Goal: Task Accomplishment & Management: Use online tool/utility

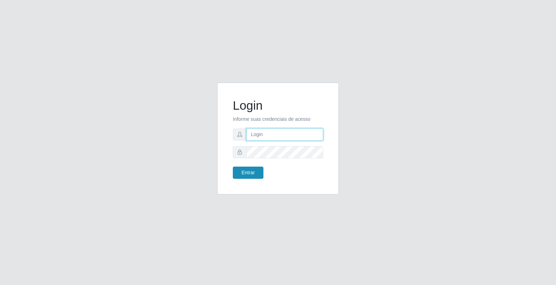
type input "elvis@casatudo"
click at [250, 168] on button "Entrar" at bounding box center [248, 173] width 31 height 12
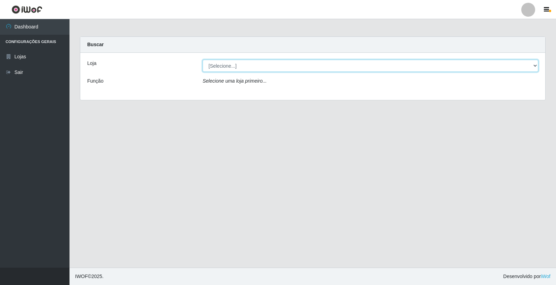
click at [230, 68] on select "[Selecione...] Casatudo BR" at bounding box center [371, 66] width 336 height 12
select select "197"
click at [203, 60] on select "[Selecione...] Casatudo BR" at bounding box center [371, 66] width 336 height 12
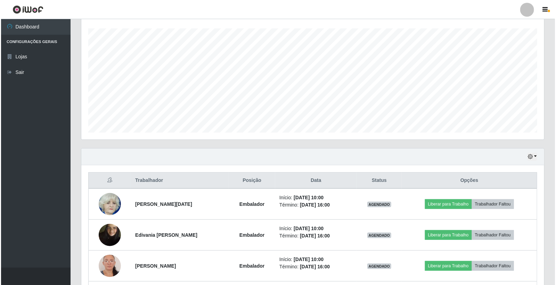
scroll to position [193, 0]
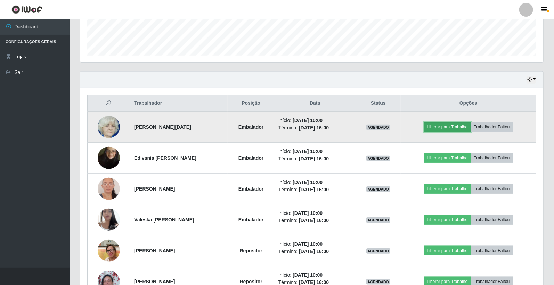
click at [464, 126] on button "Liberar para Trabalho" at bounding box center [447, 127] width 47 height 10
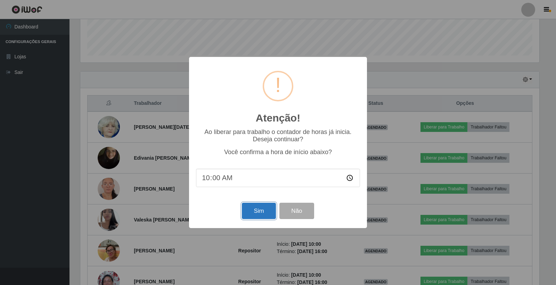
click at [261, 215] on button "Sim" at bounding box center [259, 211] width 34 height 16
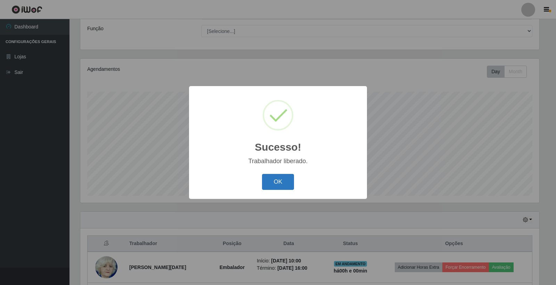
click at [279, 187] on button "OK" at bounding box center [278, 182] width 32 height 16
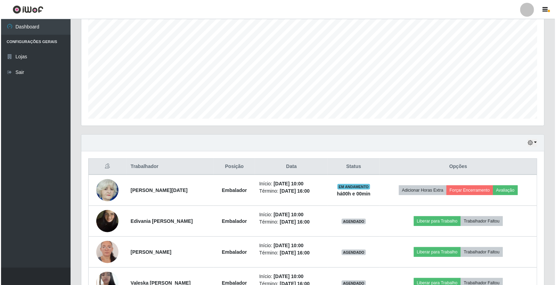
scroll to position [168, 0]
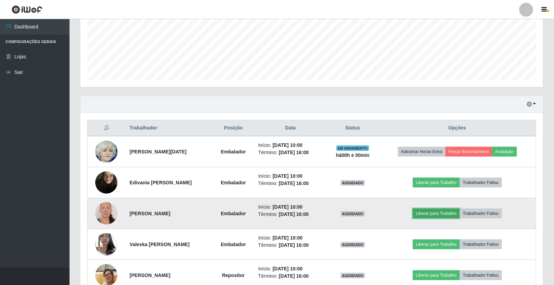
click at [452, 213] on button "Liberar para Trabalho" at bounding box center [436, 214] width 47 height 10
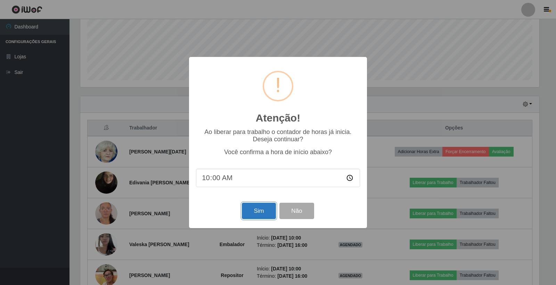
click at [265, 205] on button "Sim" at bounding box center [259, 211] width 34 height 16
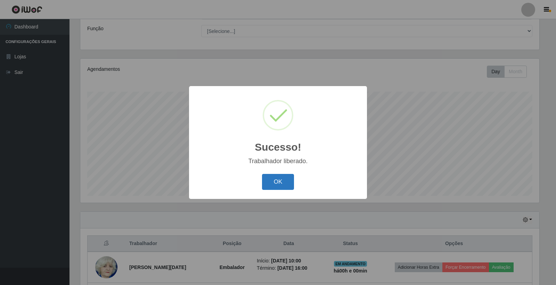
click at [274, 181] on button "OK" at bounding box center [278, 182] width 32 height 16
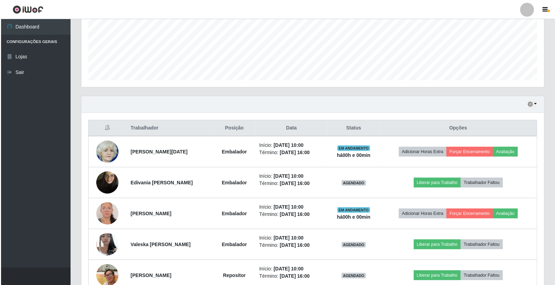
scroll to position [245, 0]
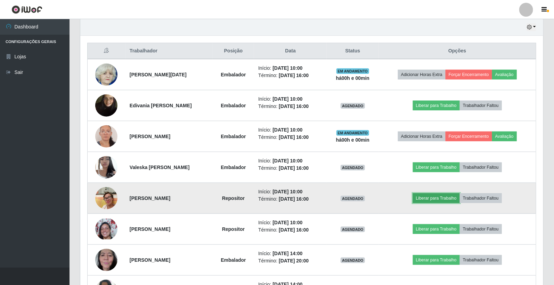
click at [447, 200] on button "Liberar para Trabalho" at bounding box center [436, 198] width 47 height 10
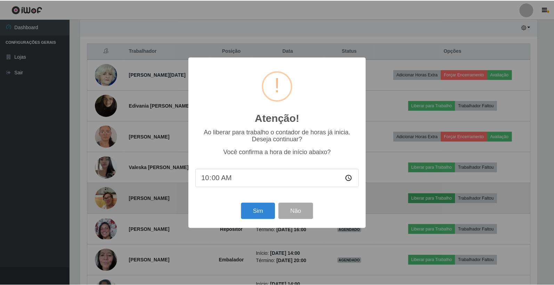
scroll to position [144, 459]
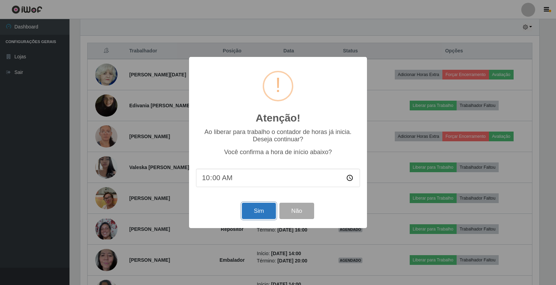
click at [267, 214] on button "Sim" at bounding box center [259, 211] width 34 height 16
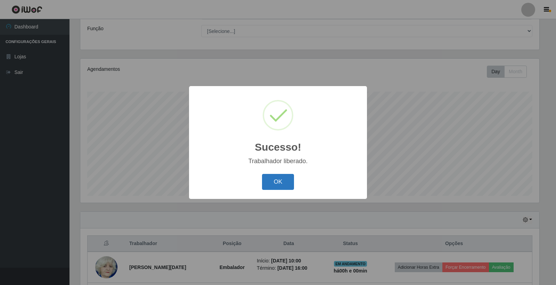
click at [280, 184] on button "OK" at bounding box center [278, 182] width 32 height 16
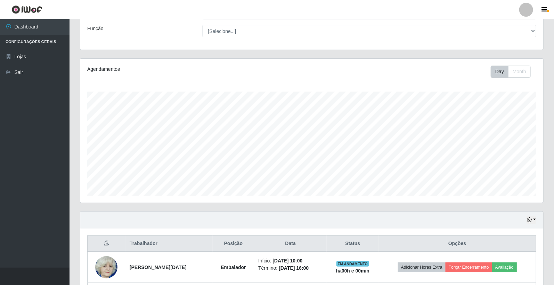
scroll to position [0, 0]
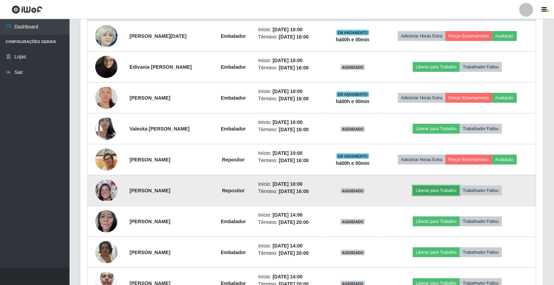
click at [438, 193] on button "Liberar para Trabalho" at bounding box center [436, 191] width 47 height 10
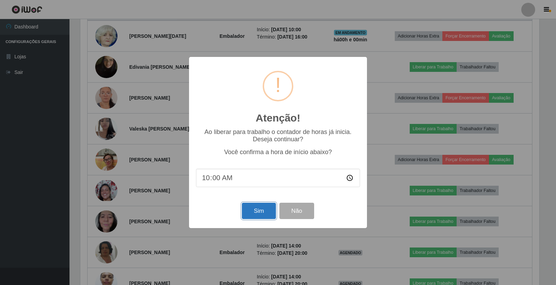
click at [251, 207] on button "Sim" at bounding box center [259, 211] width 34 height 16
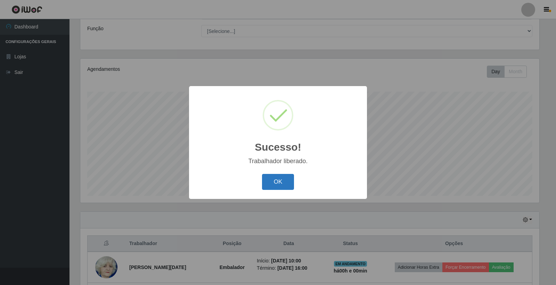
click at [276, 182] on button "OK" at bounding box center [278, 182] width 32 height 16
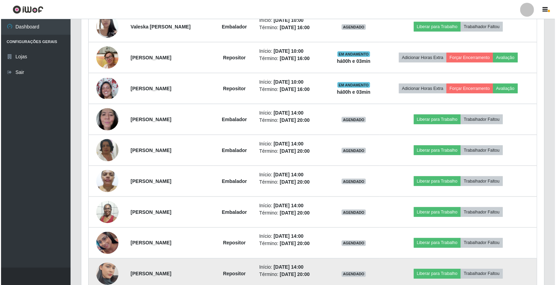
scroll to position [270, 0]
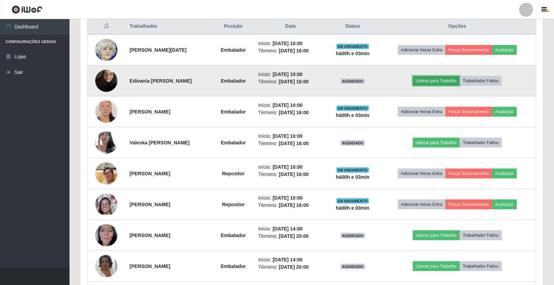
click at [450, 83] on button "Liberar para Trabalho" at bounding box center [436, 81] width 47 height 10
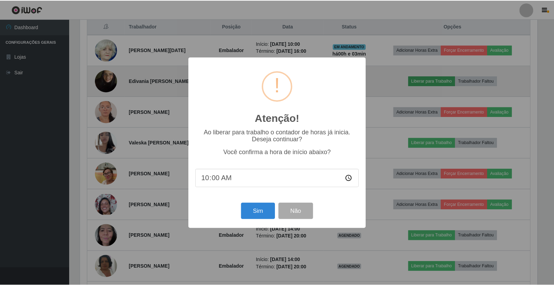
scroll to position [144, 459]
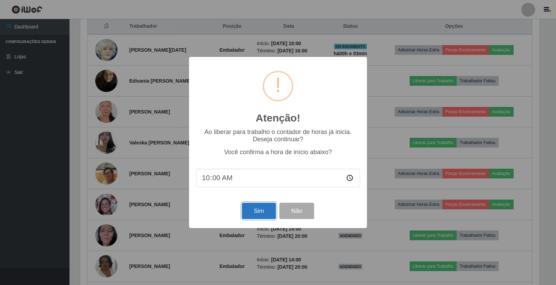
click at [251, 208] on button "Sim" at bounding box center [259, 211] width 34 height 16
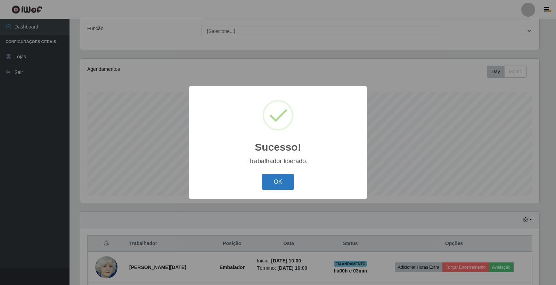
click at [281, 189] on button "OK" at bounding box center [278, 182] width 32 height 16
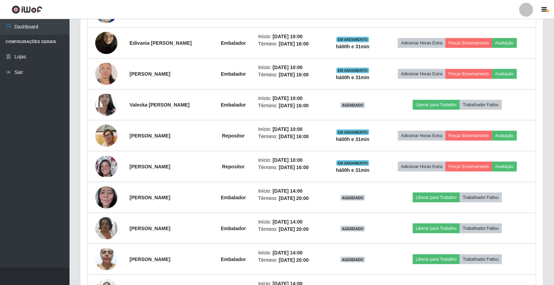
scroll to position [269, 0]
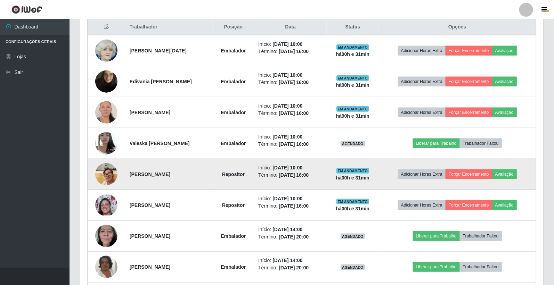
click at [105, 172] on img at bounding box center [106, 174] width 22 height 30
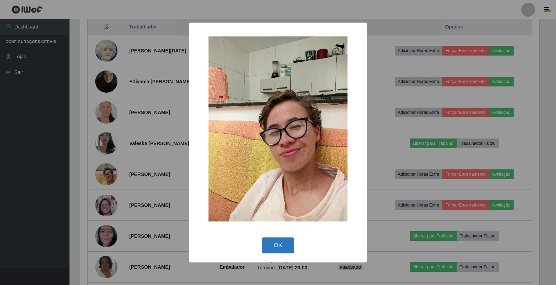
click at [272, 245] on button "OK" at bounding box center [278, 246] width 32 height 16
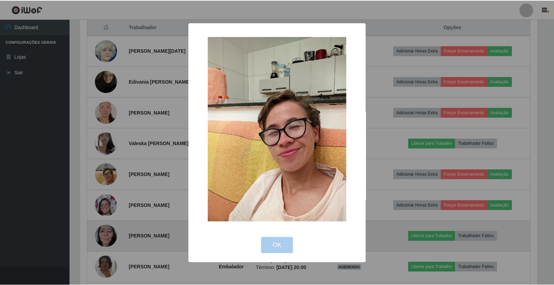
scroll to position [144, 463]
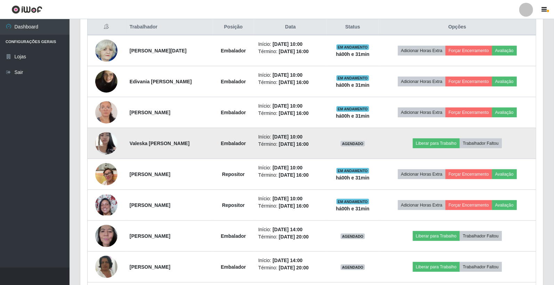
click at [104, 138] on img at bounding box center [106, 144] width 22 height 30
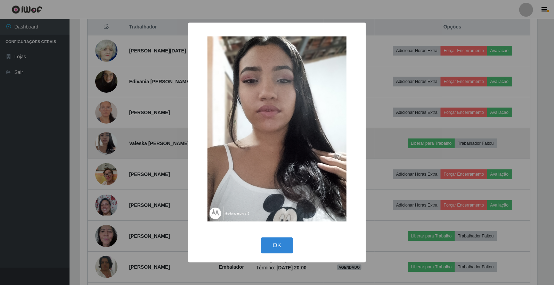
scroll to position [144, 459]
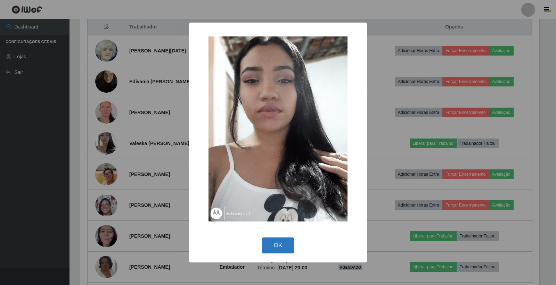
click at [276, 245] on button "OK" at bounding box center [278, 246] width 32 height 16
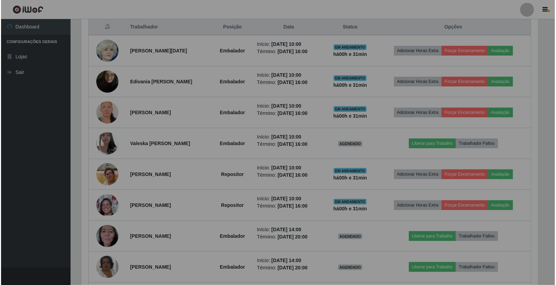
scroll to position [144, 463]
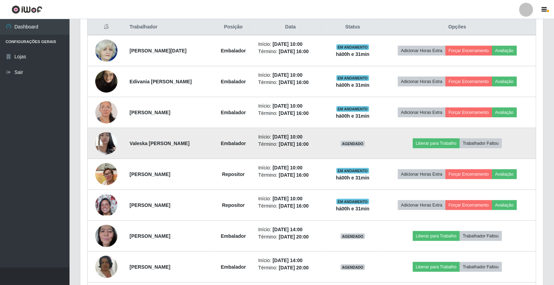
click at [104, 143] on img at bounding box center [106, 144] width 22 height 30
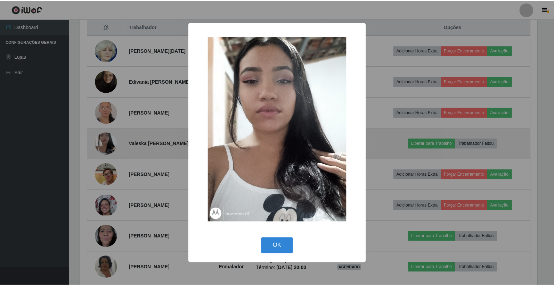
scroll to position [144, 459]
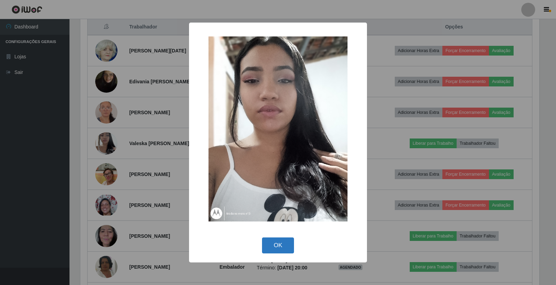
click at [282, 246] on button "OK" at bounding box center [278, 246] width 32 height 16
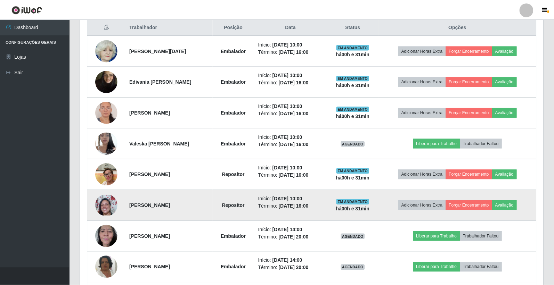
scroll to position [144, 463]
